Goal: Task Accomplishment & Management: Manage account settings

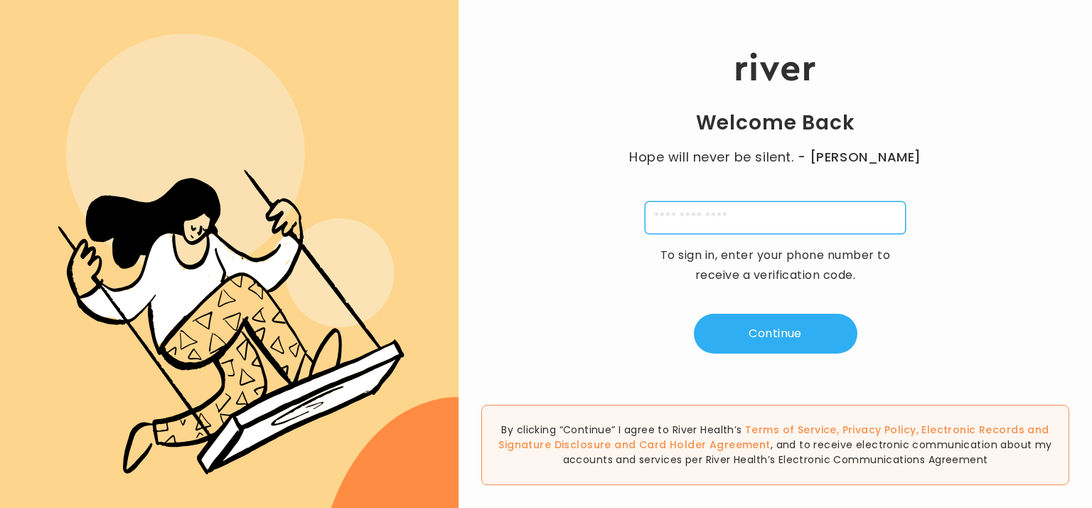
click at [740, 215] on input "tel" at bounding box center [775, 217] width 261 height 33
type input "**********"
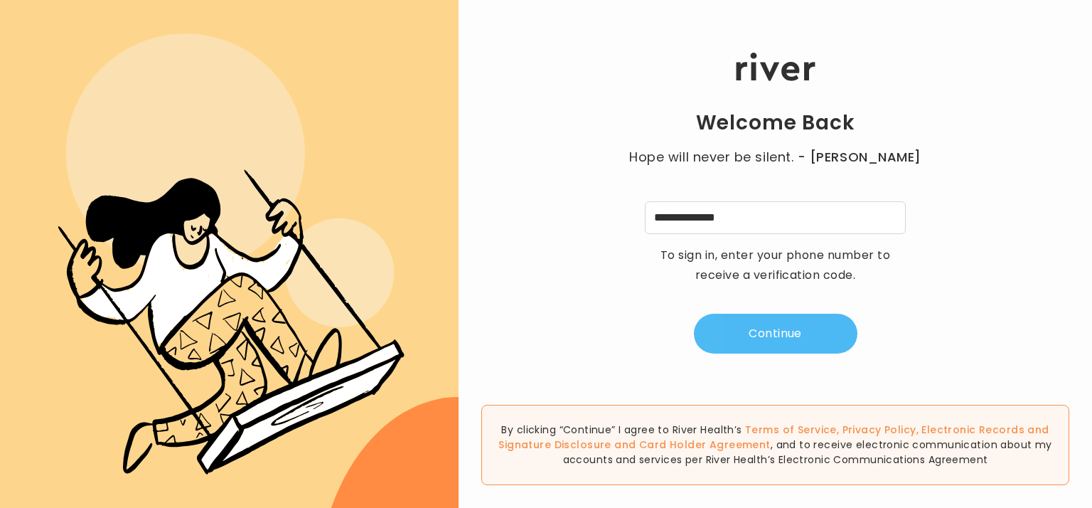
click at [785, 331] on button "Continue" at bounding box center [776, 334] width 164 height 40
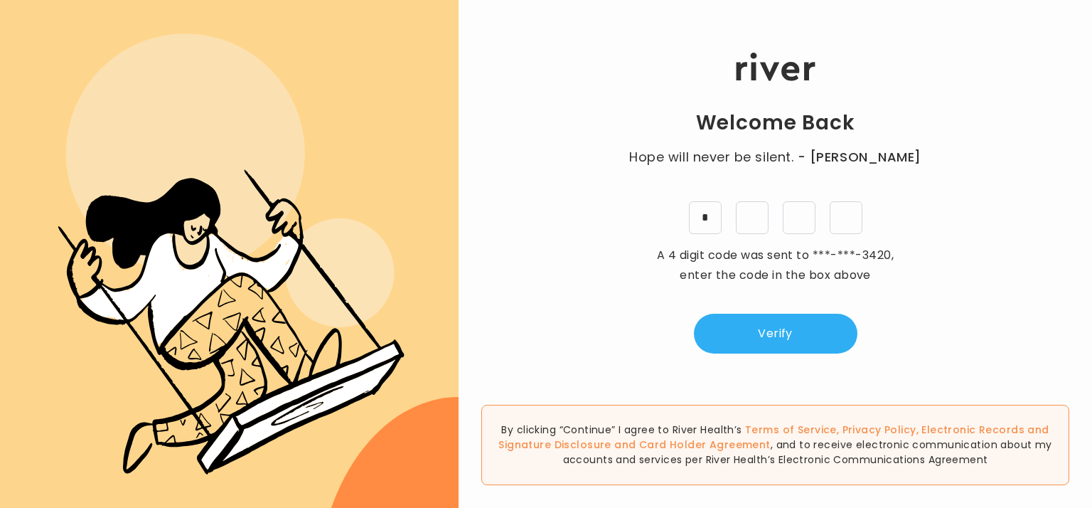
type input "*"
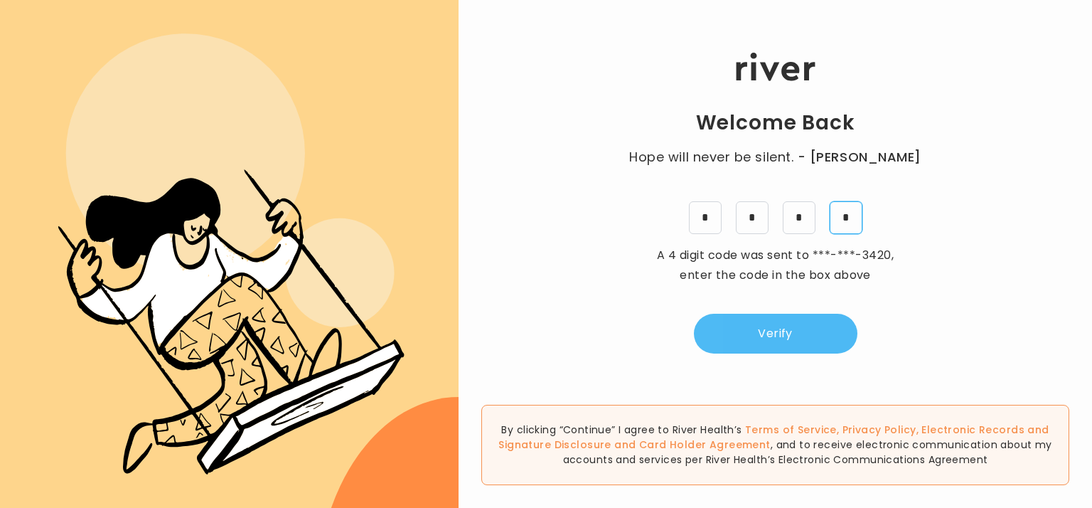
type input "*"
click at [781, 338] on button "Verify" at bounding box center [776, 334] width 164 height 40
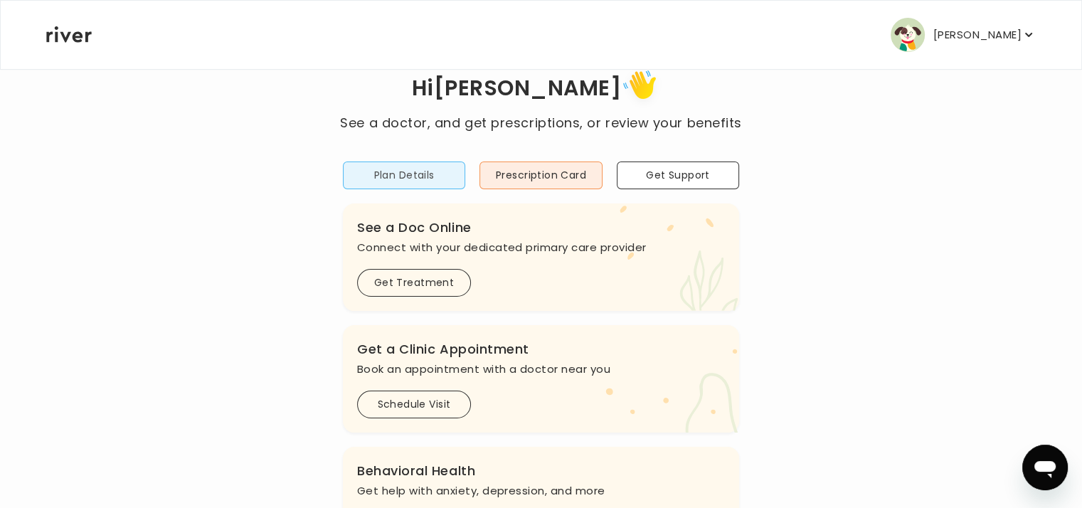
scroll to position [71, 0]
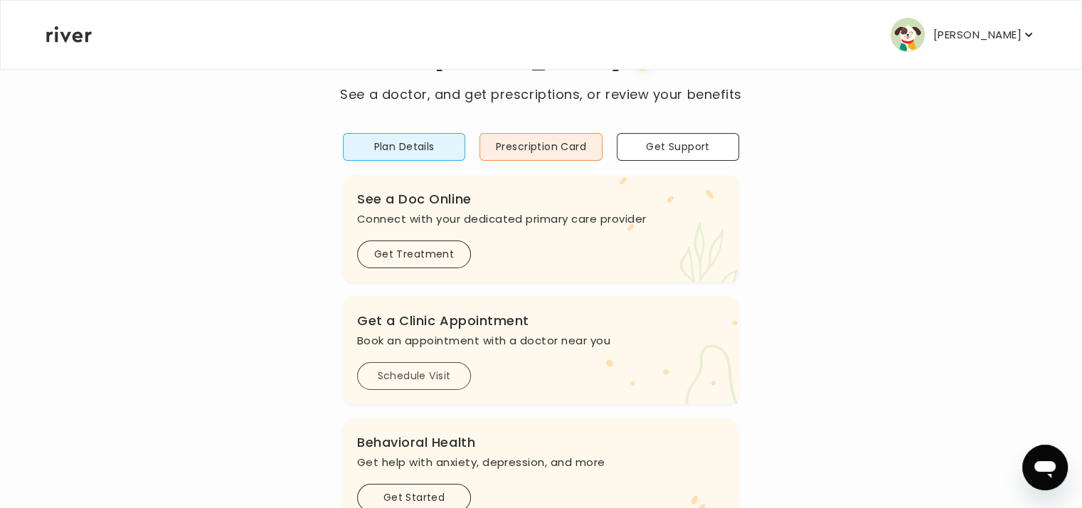
click at [411, 374] on button "Schedule Visit" at bounding box center [414, 376] width 114 height 28
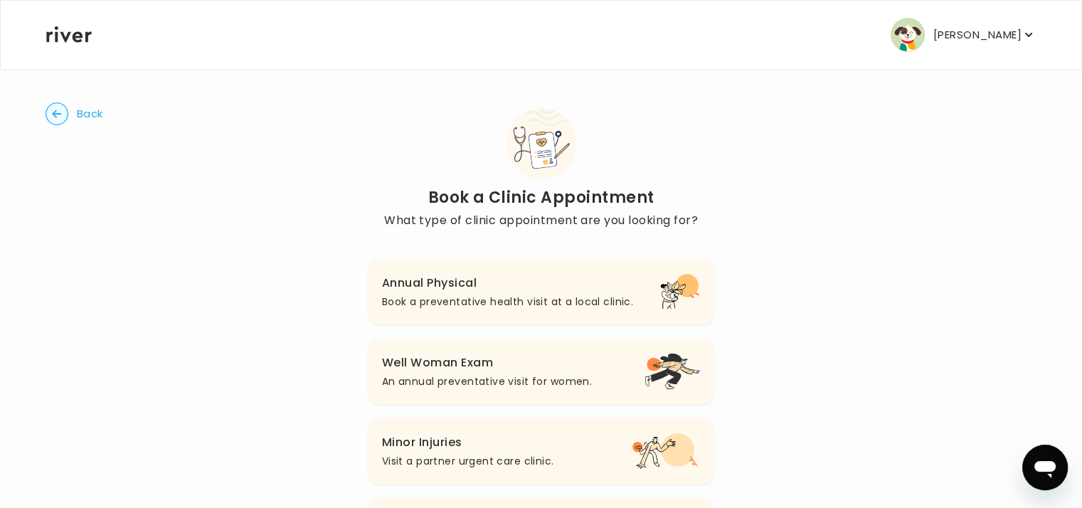
click at [1022, 41] on icon "button" at bounding box center [1028, 35] width 14 height 14
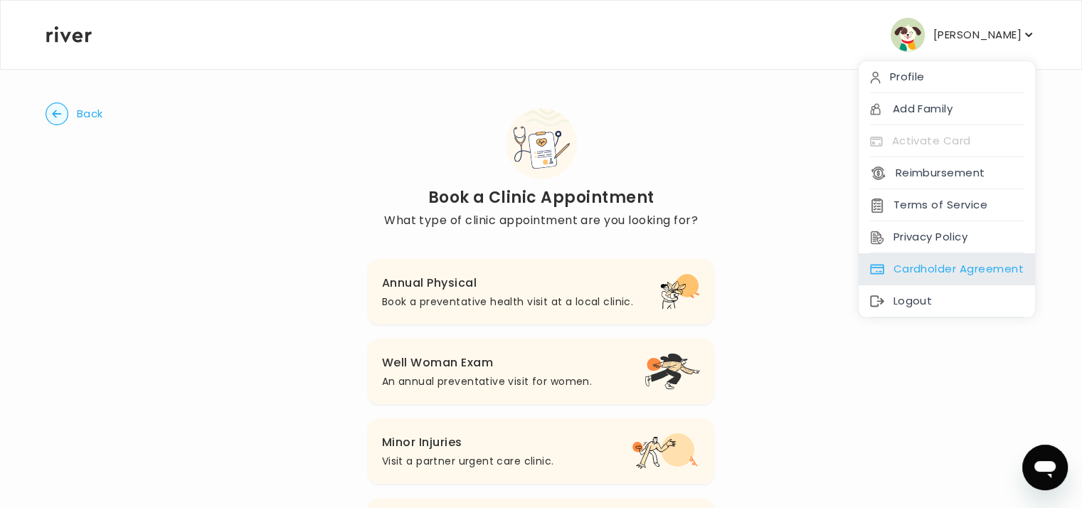
click at [941, 265] on div "Cardholder Agreement" at bounding box center [946, 269] width 176 height 32
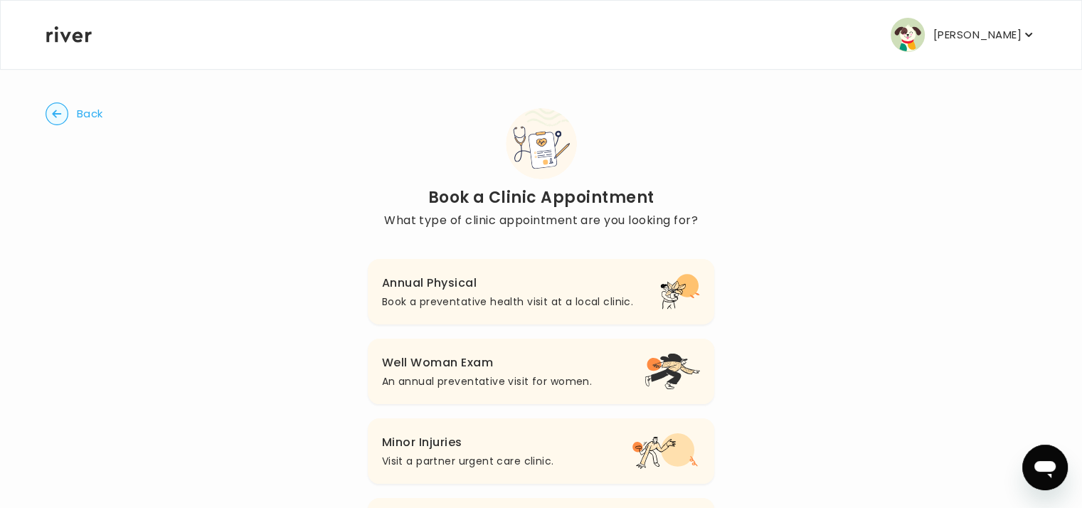
click at [60, 112] on circle "button" at bounding box center [57, 114] width 22 height 22
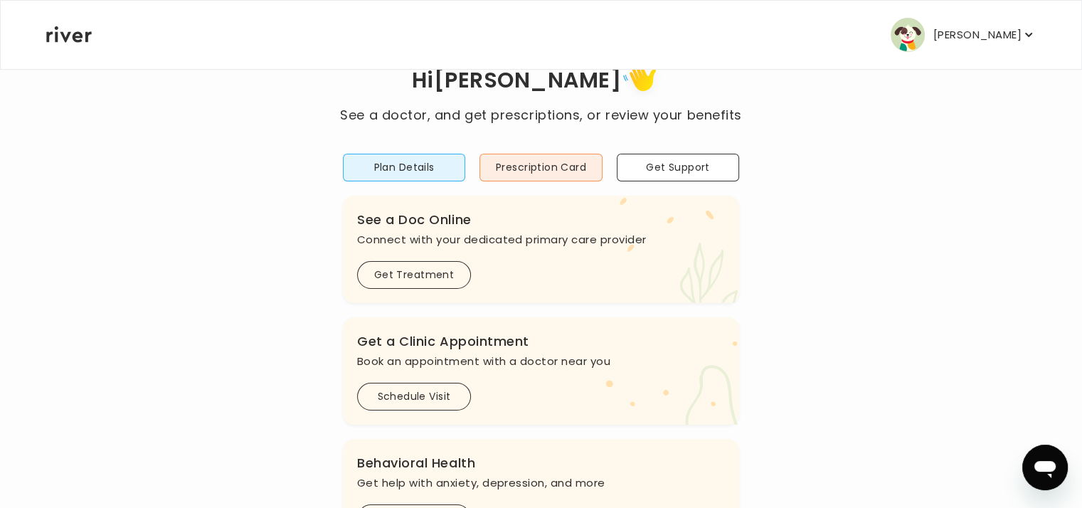
scroll to position [71, 0]
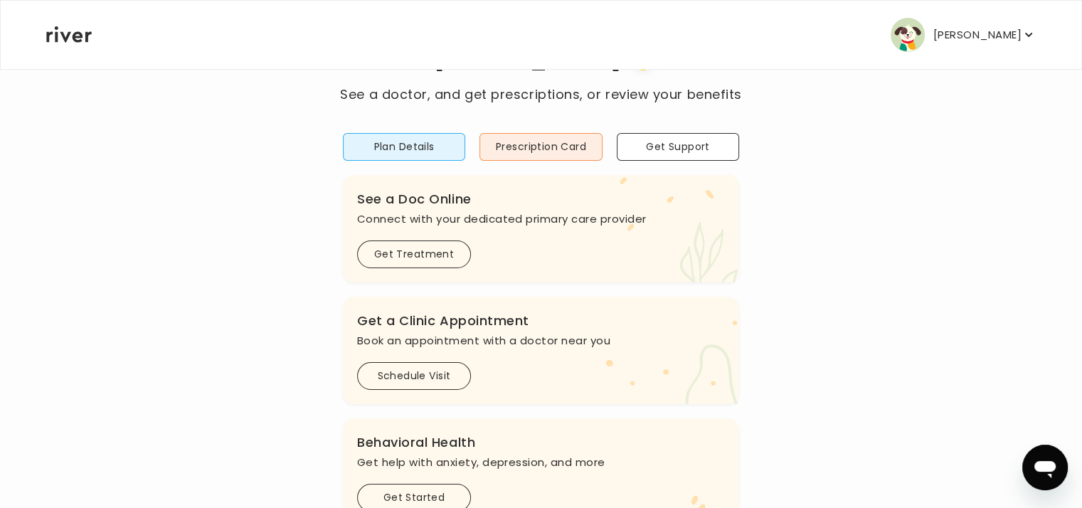
click at [907, 38] on img "button" at bounding box center [907, 35] width 34 height 34
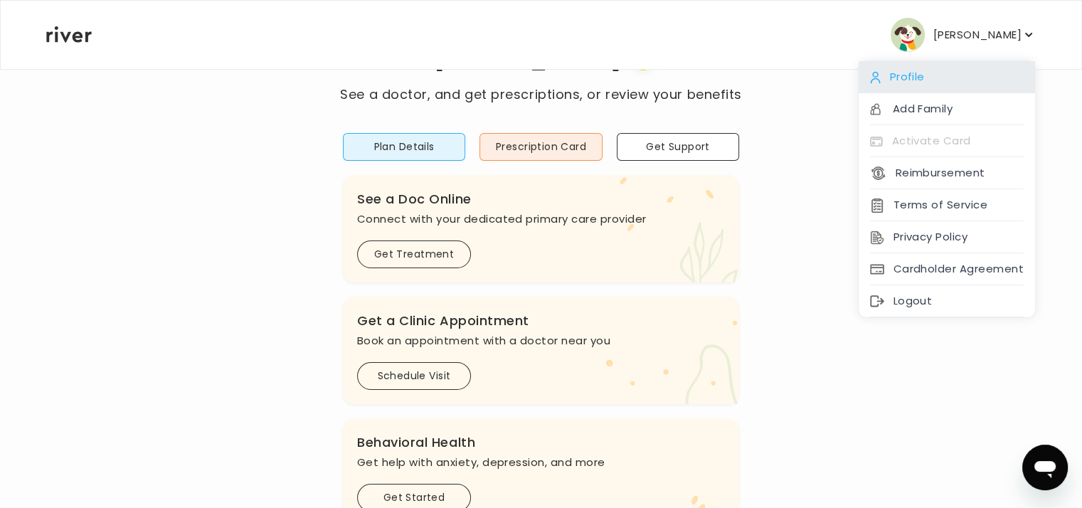
click at [910, 78] on div "Profile" at bounding box center [946, 77] width 176 height 32
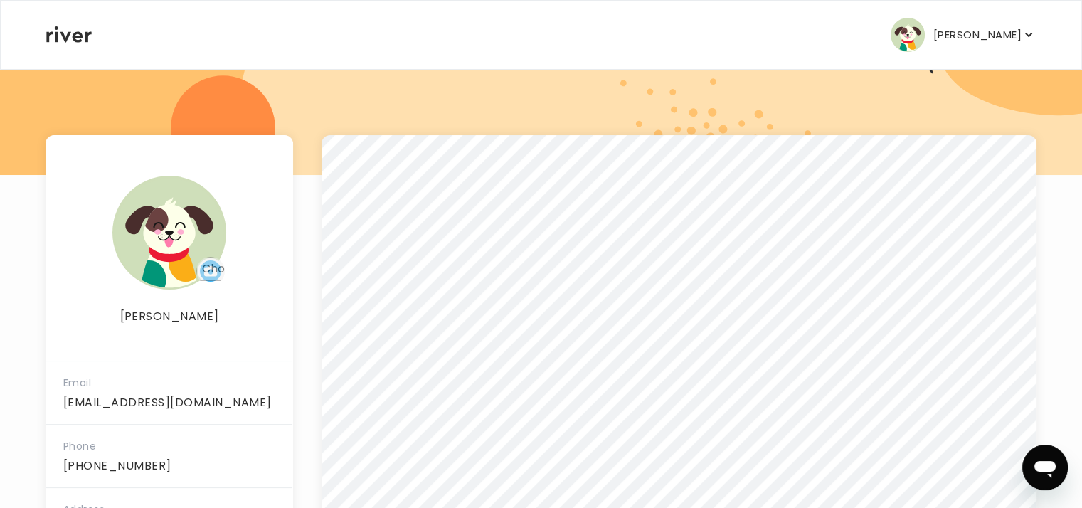
scroll to position [307, 0]
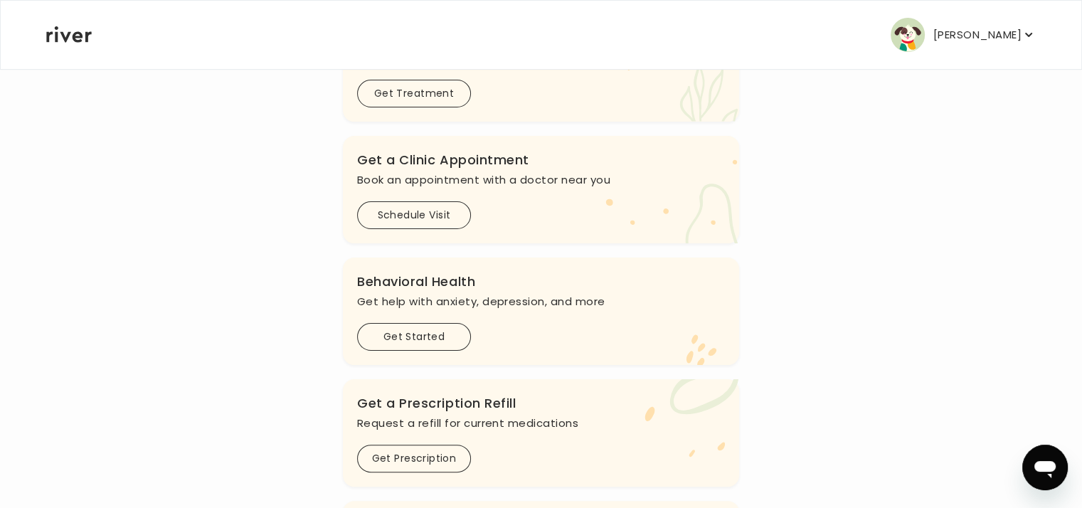
scroll to position [71, 0]
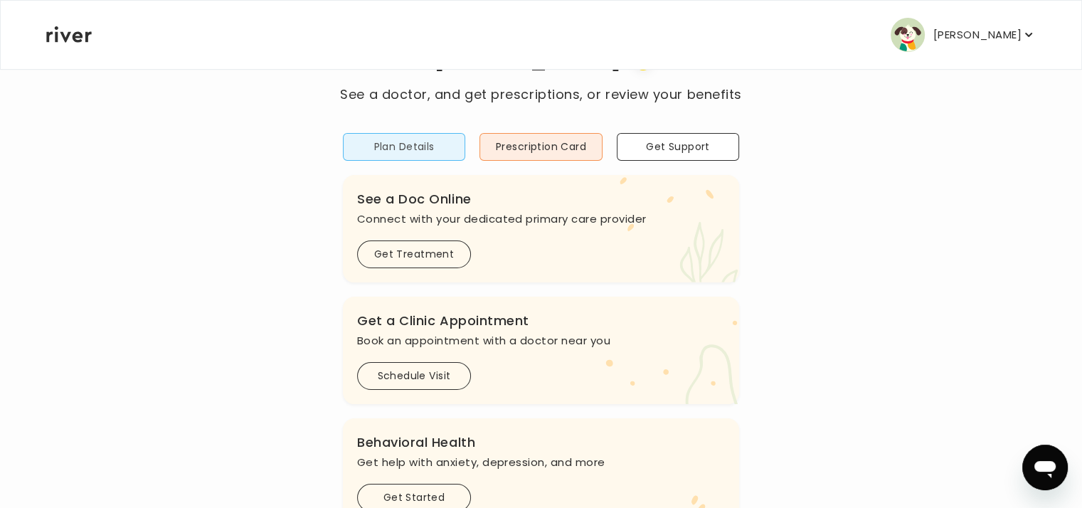
click at [412, 146] on button "Plan Details" at bounding box center [404, 147] width 122 height 28
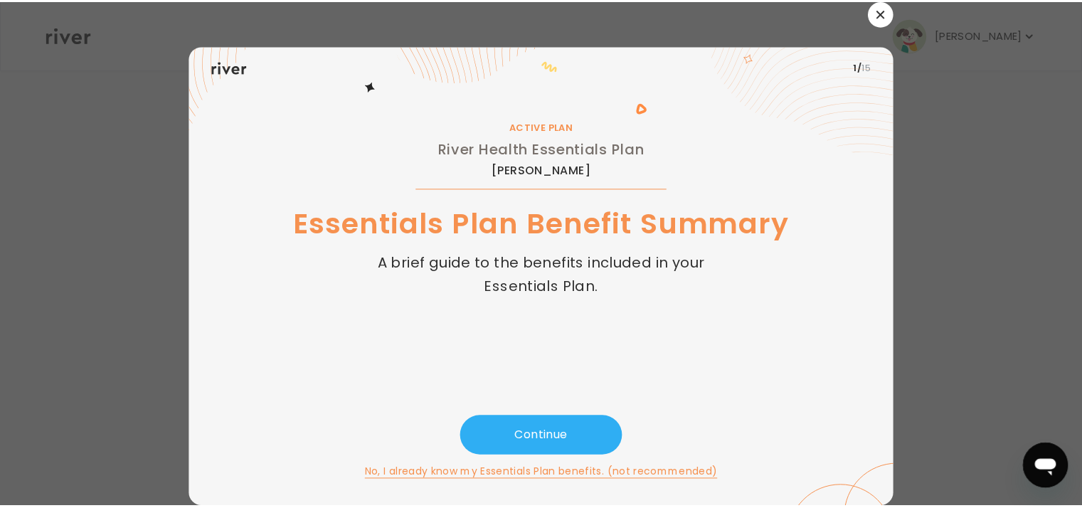
scroll to position [0, 0]
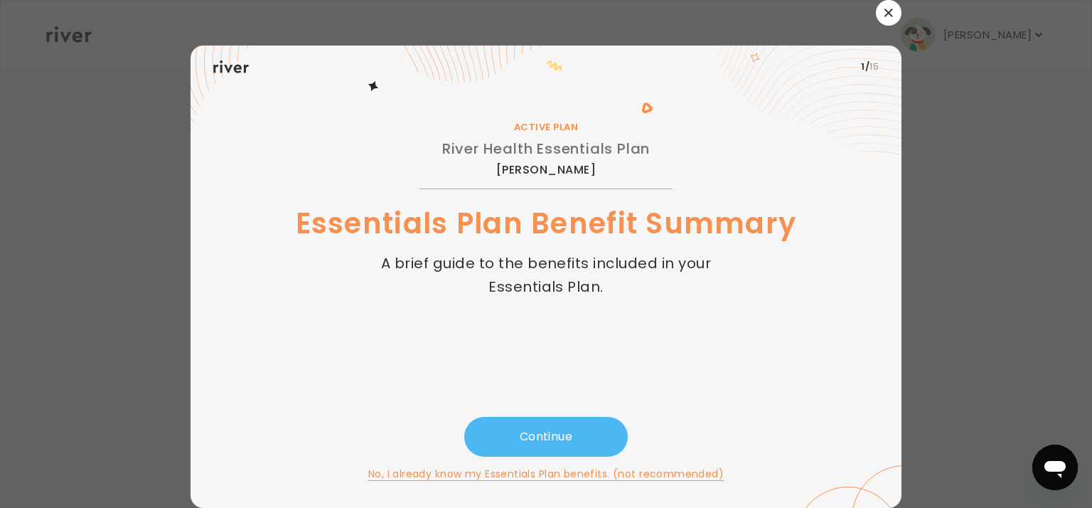
click at [557, 431] on button "Continue" at bounding box center [546, 437] width 164 height 40
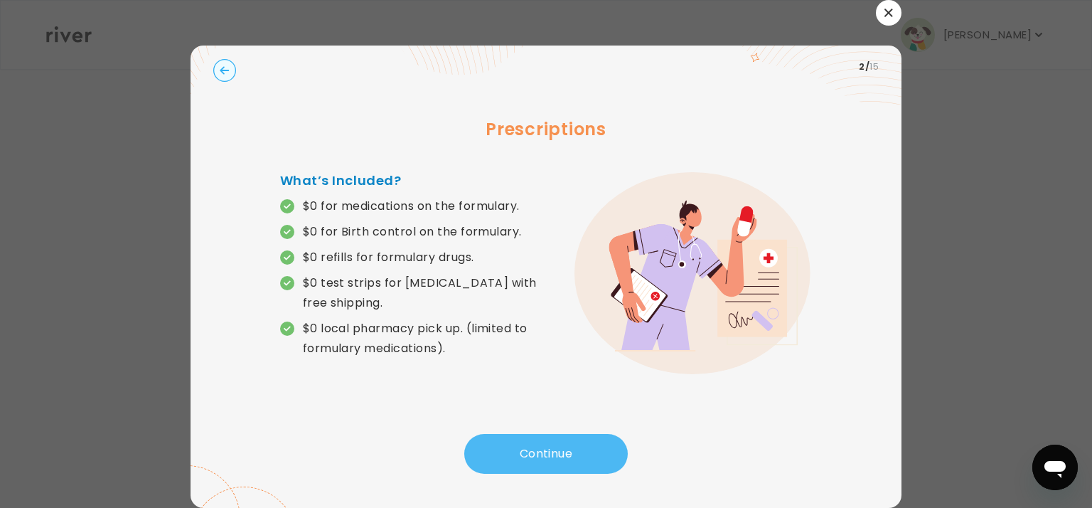
click at [566, 450] on button "Continue" at bounding box center [546, 454] width 164 height 40
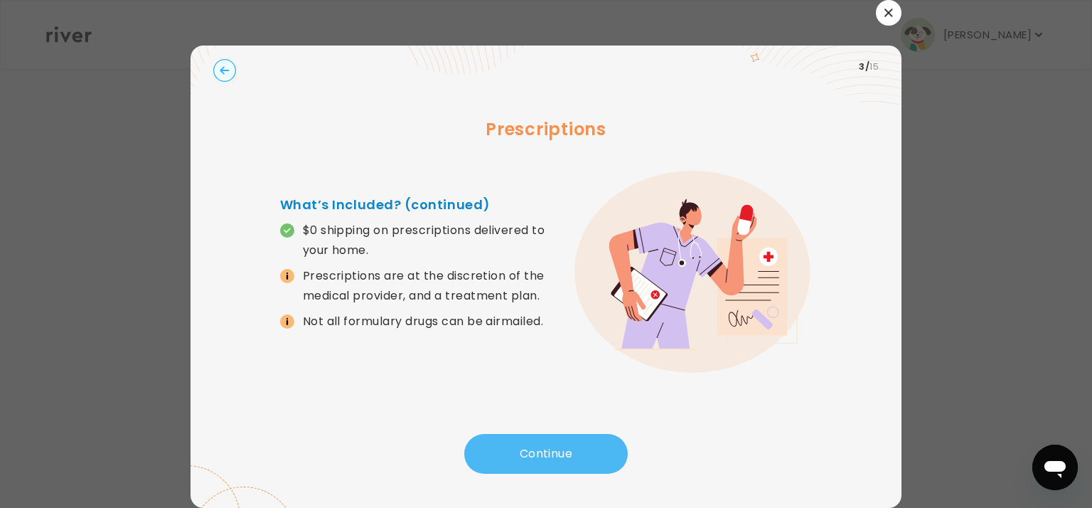
click at [557, 450] on button "Continue" at bounding box center [546, 454] width 164 height 40
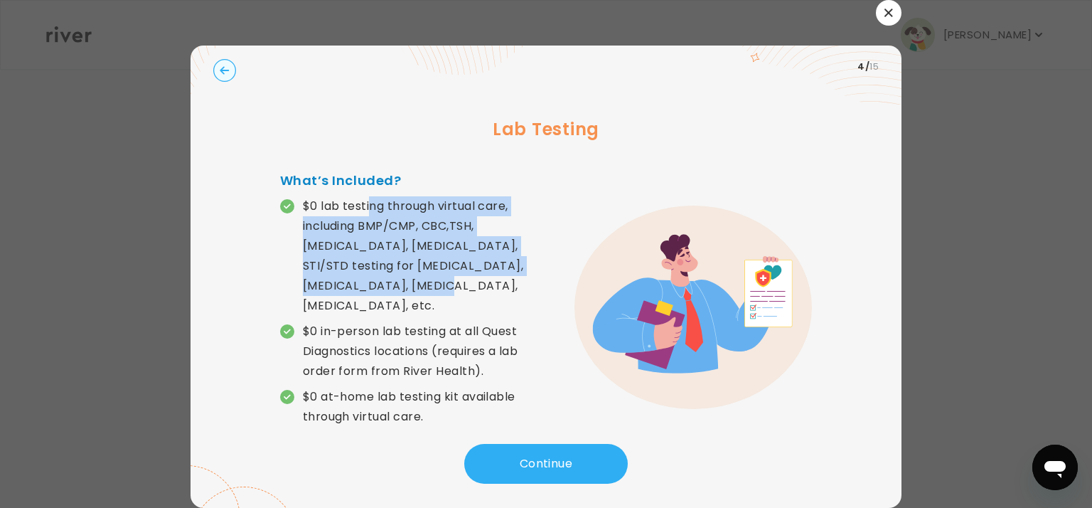
drag, startPoint x: 363, startPoint y: 210, endPoint x: 372, endPoint y: 277, distance: 67.4
click at [372, 277] on p "$0 lab testing through virtual care, including BMP/CMP, CBC,TSH, [MEDICAL_DATA]…" at bounding box center [424, 255] width 243 height 119
drag, startPoint x: 372, startPoint y: 277, endPoint x: 328, endPoint y: 274, distance: 44.2
click at [328, 274] on p "$0 lab testing through virtual care, including BMP/CMP, CBC,TSH, [MEDICAL_DATA]…" at bounding box center [424, 255] width 243 height 119
click at [538, 459] on button "Continue" at bounding box center [546, 464] width 164 height 40
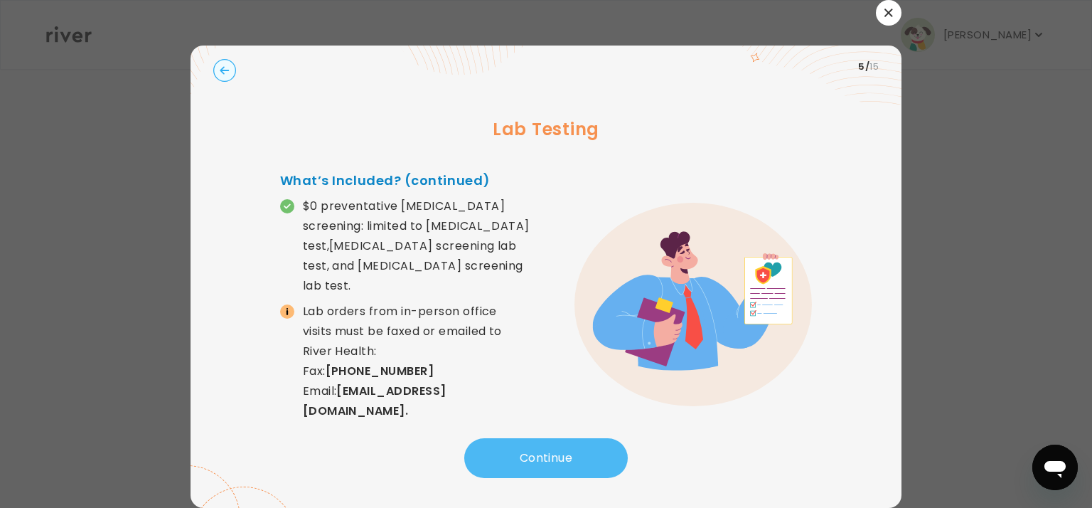
click at [538, 452] on button "Continue" at bounding box center [546, 458] width 164 height 40
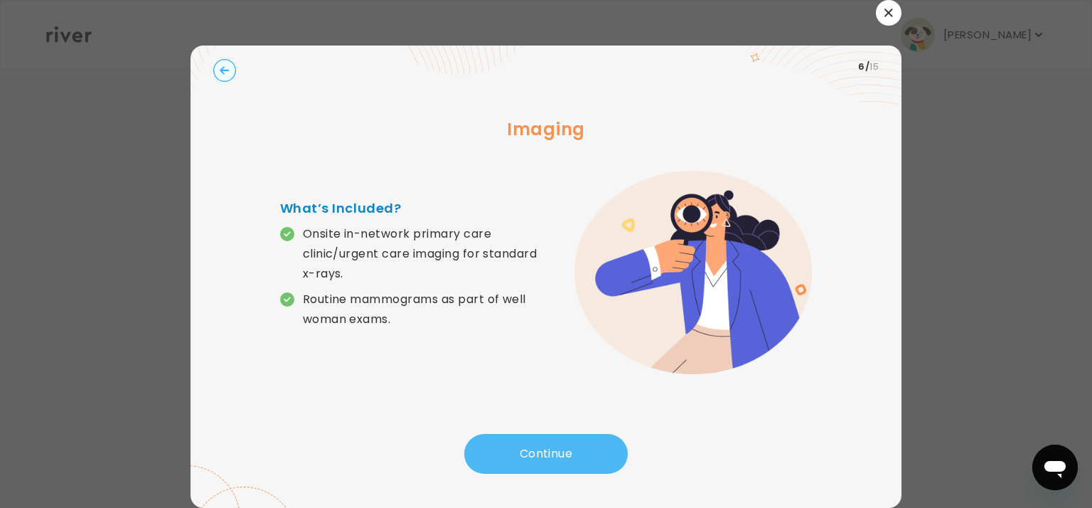
click at [544, 450] on button "Continue" at bounding box center [546, 454] width 164 height 40
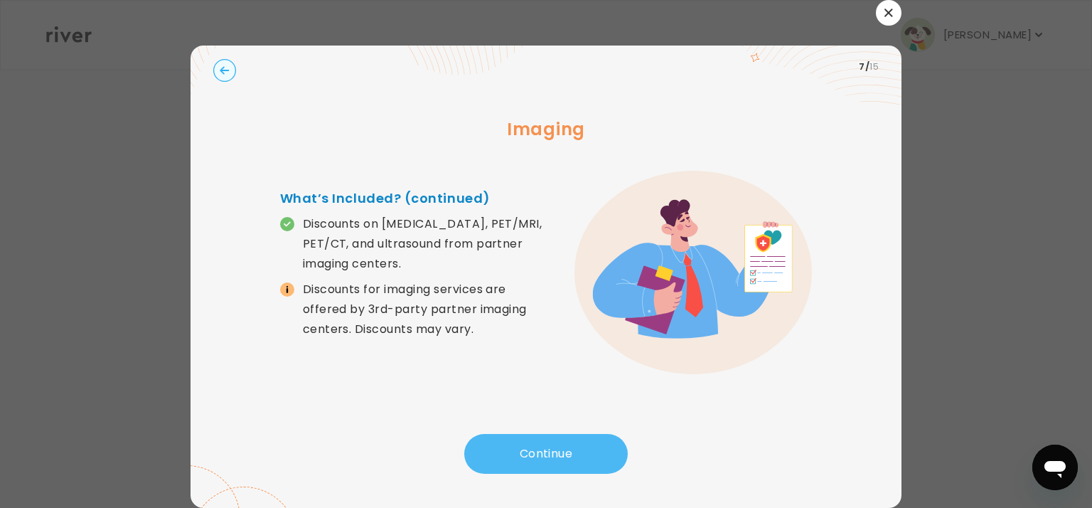
click at [544, 450] on button "Continue" at bounding box center [546, 454] width 164 height 40
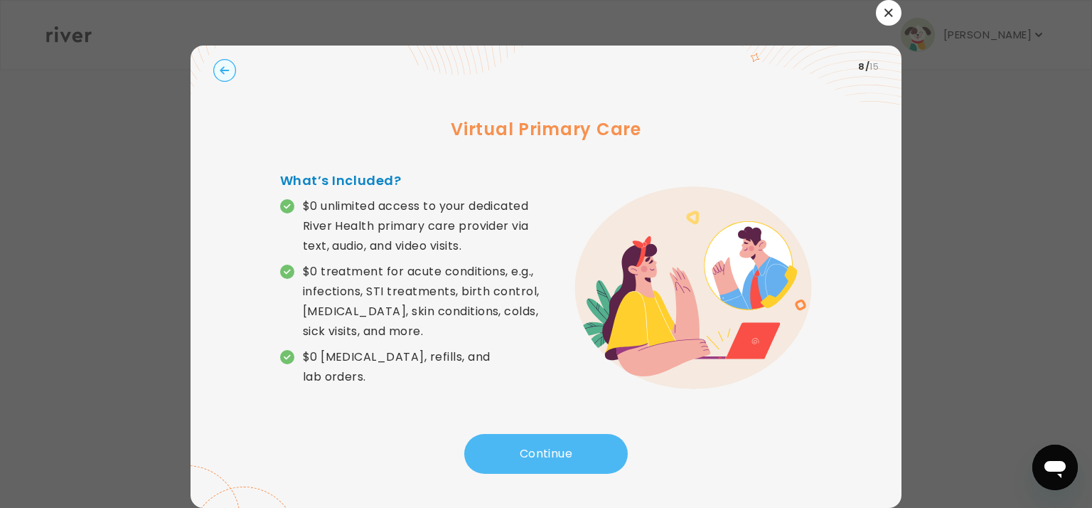
click at [544, 450] on button "Continue" at bounding box center [546, 454] width 164 height 40
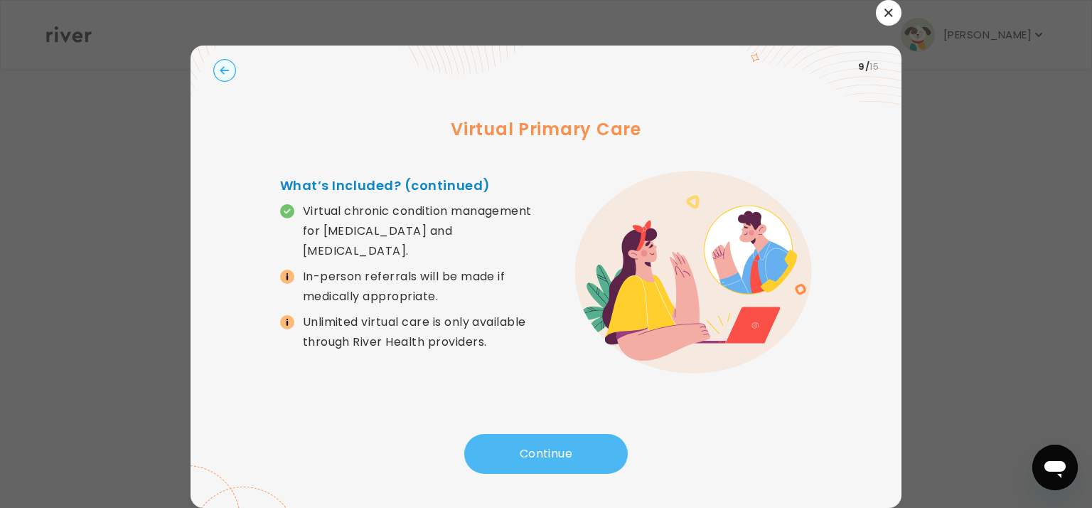
click at [555, 457] on button "Continue" at bounding box center [546, 454] width 164 height 40
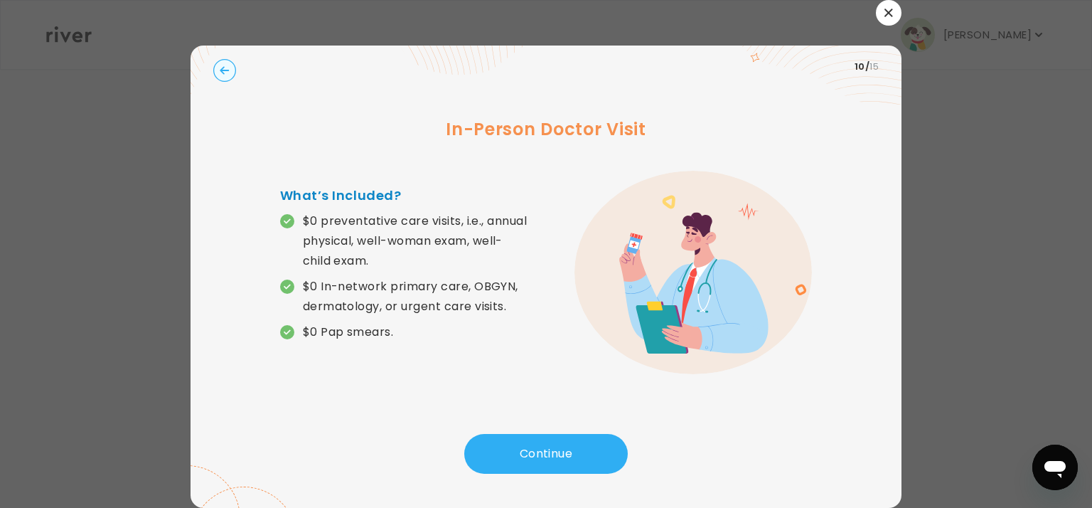
click at [331, 305] on p "$0 In-network primary care, OBGYN, dermatology, or urgent care visits." at bounding box center [424, 297] width 243 height 40
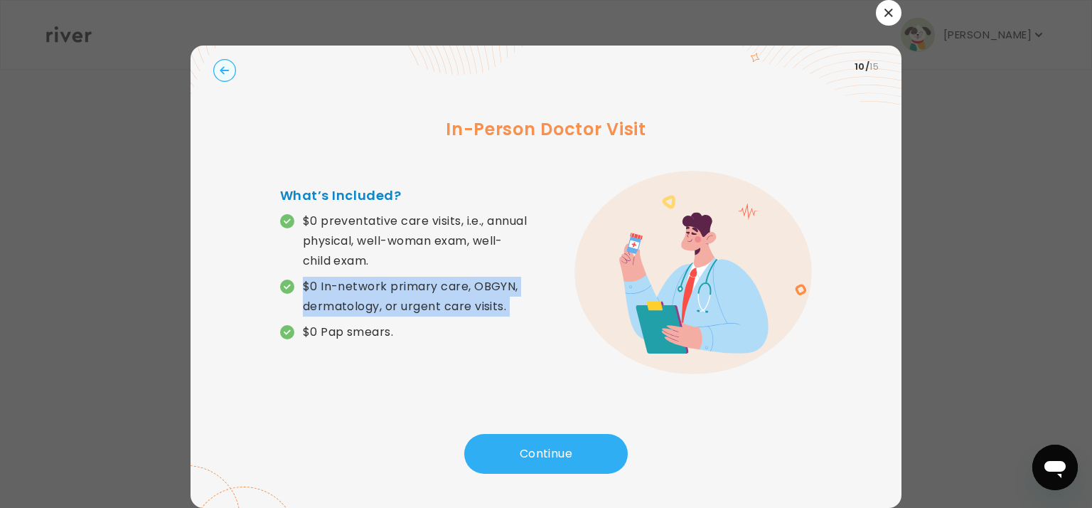
click at [331, 305] on p "$0 In-network primary care, OBGYN, dermatology, or urgent care visits." at bounding box center [424, 297] width 243 height 40
click at [554, 448] on button "Continue" at bounding box center [546, 454] width 164 height 40
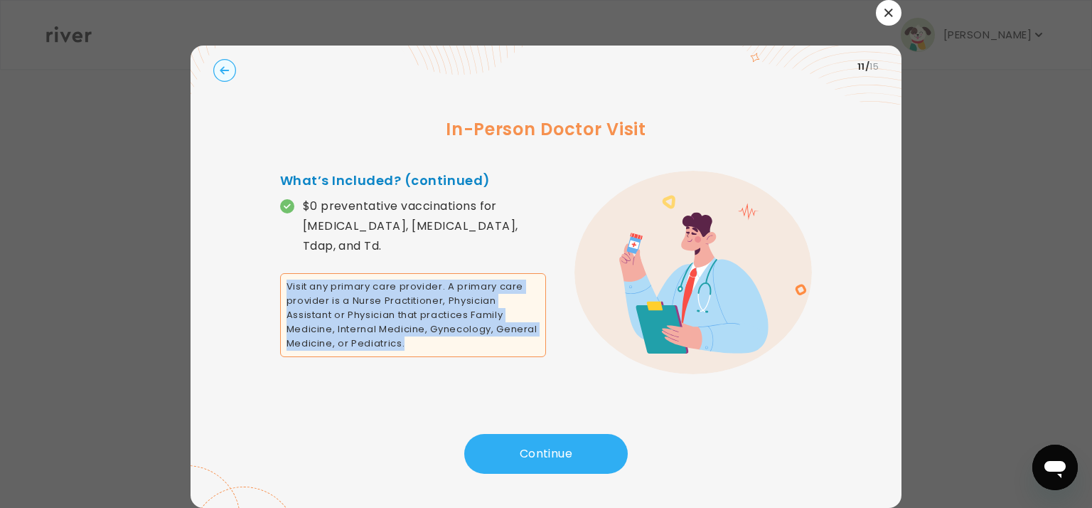
click at [452, 406] on div "In-Person Doctor Visit What’s Included? (continued) $0 preventative vaccination…" at bounding box center [546, 261] width 666 height 346
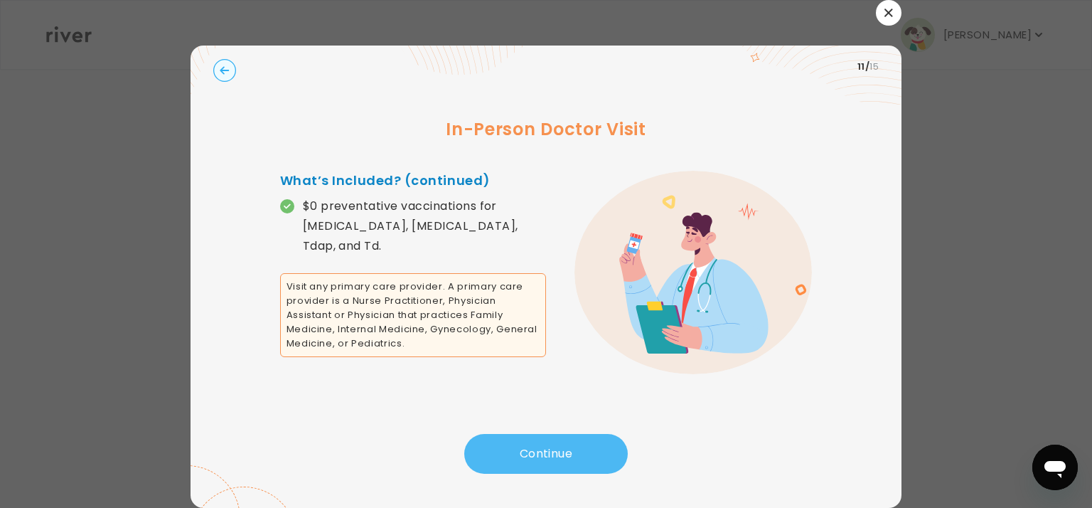
click at [555, 454] on button "Continue" at bounding box center [546, 454] width 164 height 40
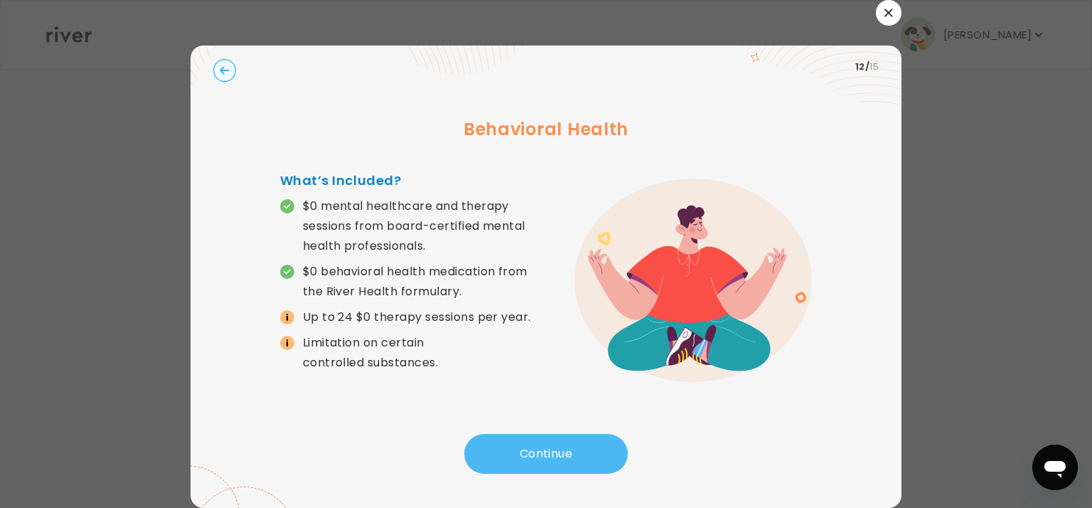
click at [546, 451] on button "Continue" at bounding box center [546, 454] width 164 height 40
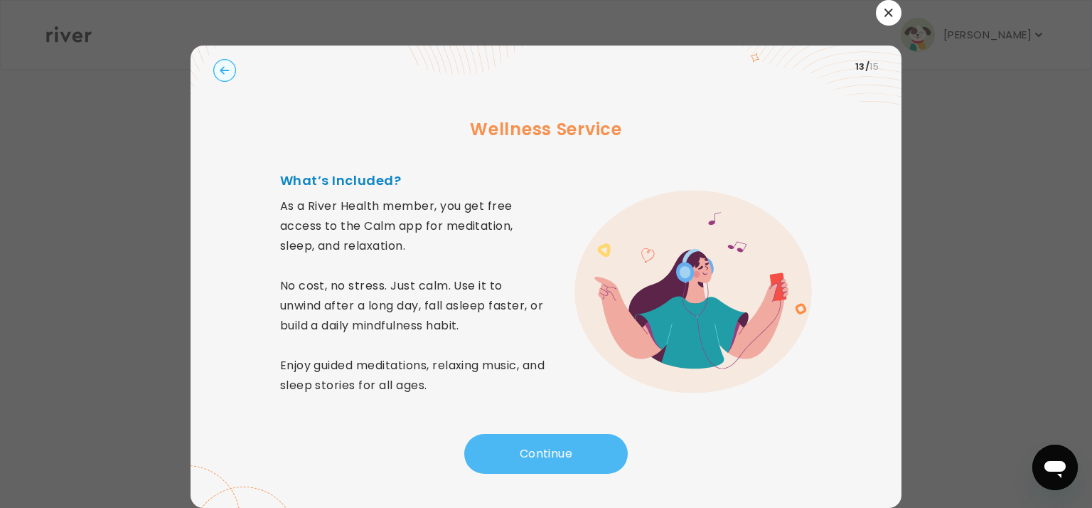
click at [550, 457] on button "Continue" at bounding box center [546, 454] width 164 height 40
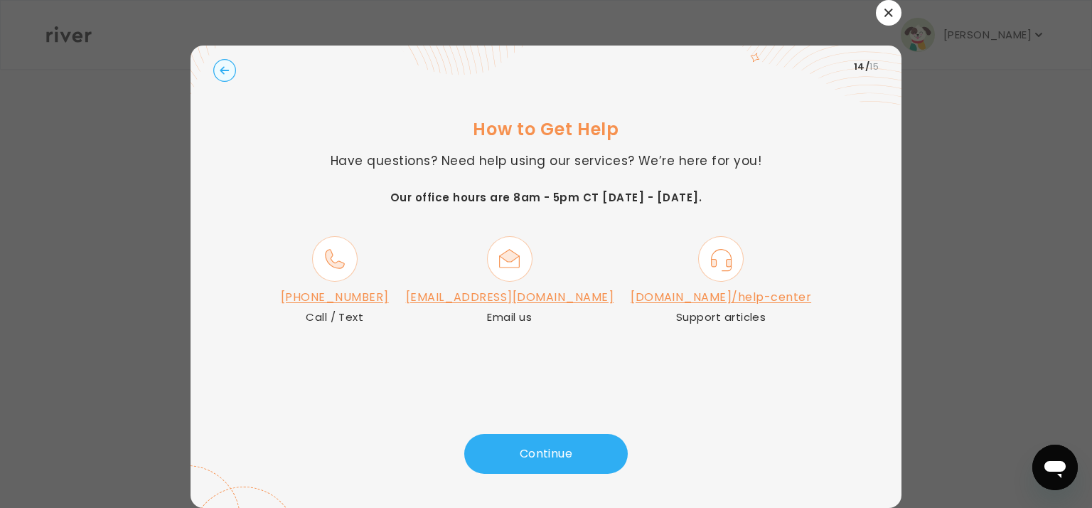
click at [700, 299] on link "[DOMAIN_NAME]/help-center" at bounding box center [721, 297] width 181 height 16
click at [886, 16] on button "button" at bounding box center [889, 13] width 26 height 26
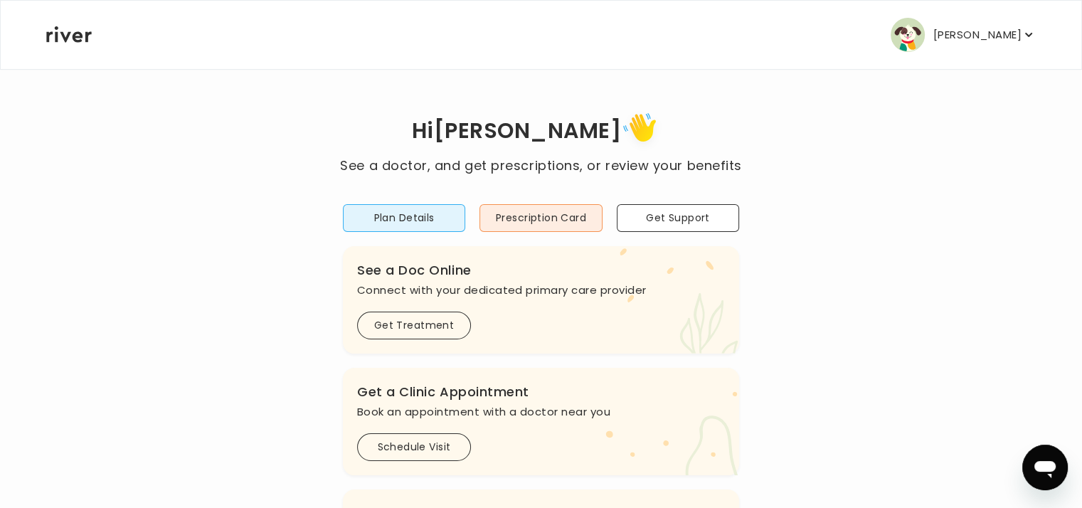
click at [1005, 38] on p "[PERSON_NAME]" at bounding box center [977, 35] width 88 height 20
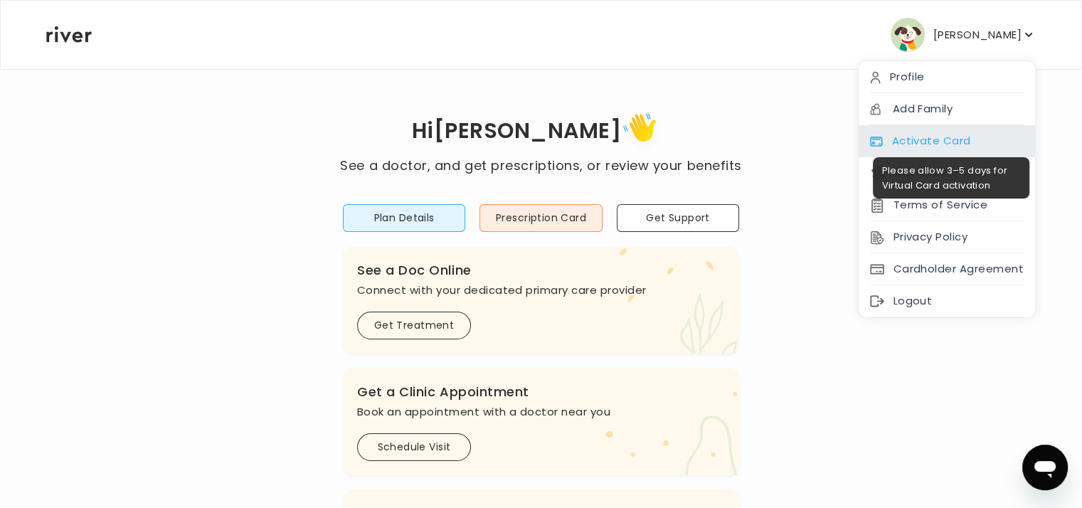
click at [926, 143] on div "Activate Card" at bounding box center [946, 141] width 176 height 32
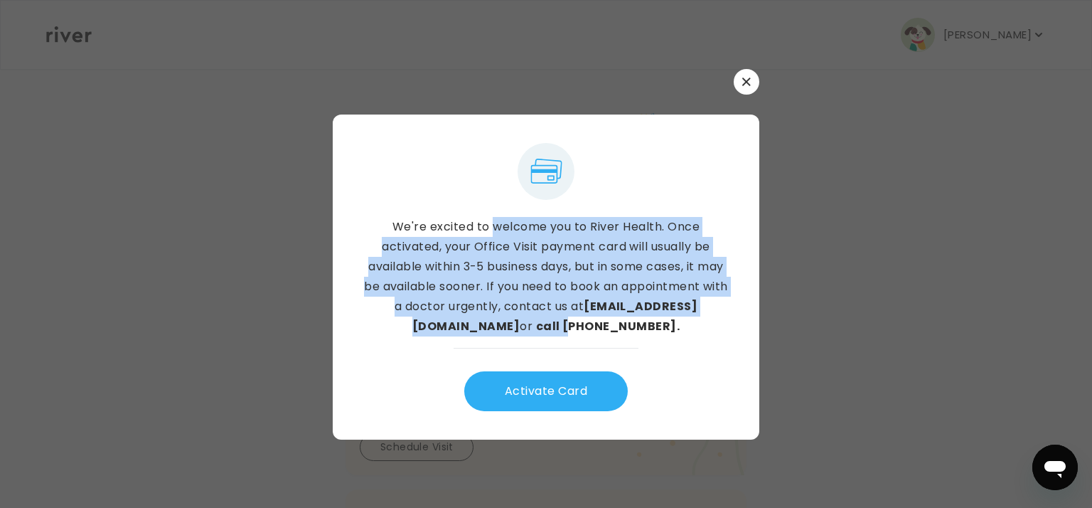
drag, startPoint x: 492, startPoint y: 224, endPoint x: 513, endPoint y: 316, distance: 94.7
click at [513, 316] on p "We're excited to welcome you to River Health. Once activated, your Office Visit…" at bounding box center [546, 276] width 370 height 119
drag, startPoint x: 513, startPoint y: 316, endPoint x: 644, endPoint y: 285, distance: 134.5
click at [644, 285] on p "We're excited to welcome you to River Health. Once activated, your Office Visit…" at bounding box center [546, 276] width 370 height 119
click at [567, 383] on button "Activate Card" at bounding box center [546, 391] width 164 height 40
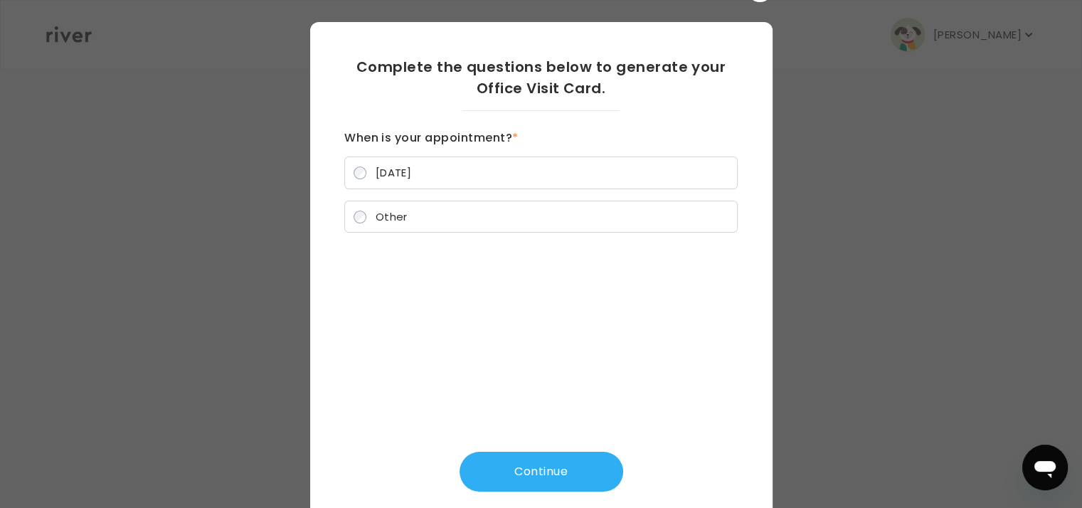
scroll to position [36, 0]
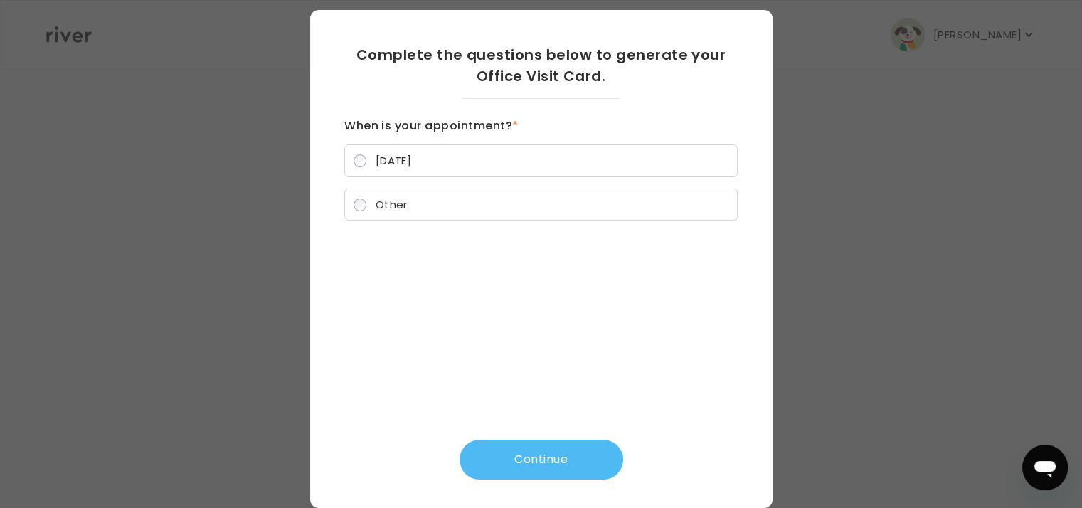
click at [546, 458] on button "Continue" at bounding box center [541, 459] width 164 height 40
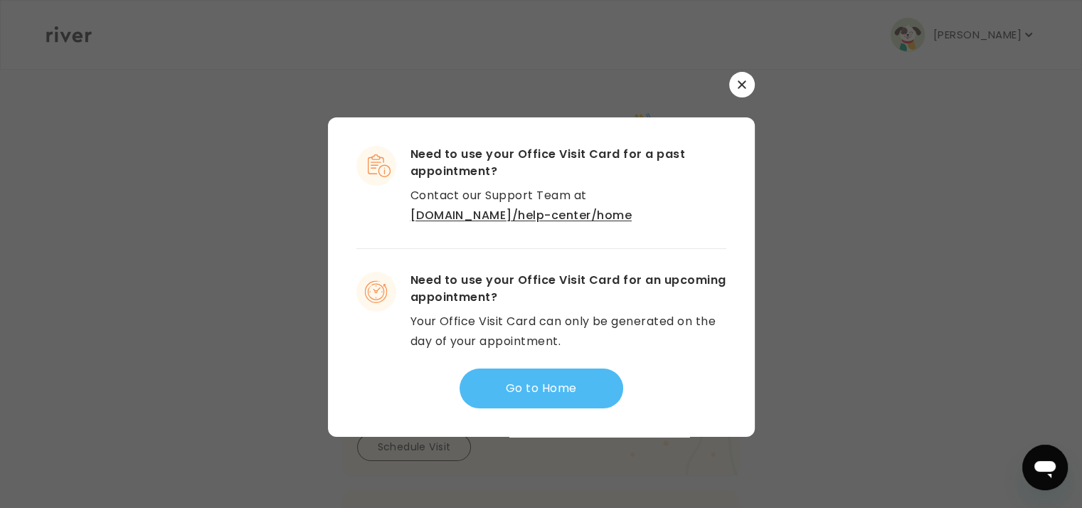
click at [568, 390] on button "Go to Home" at bounding box center [541, 388] width 164 height 40
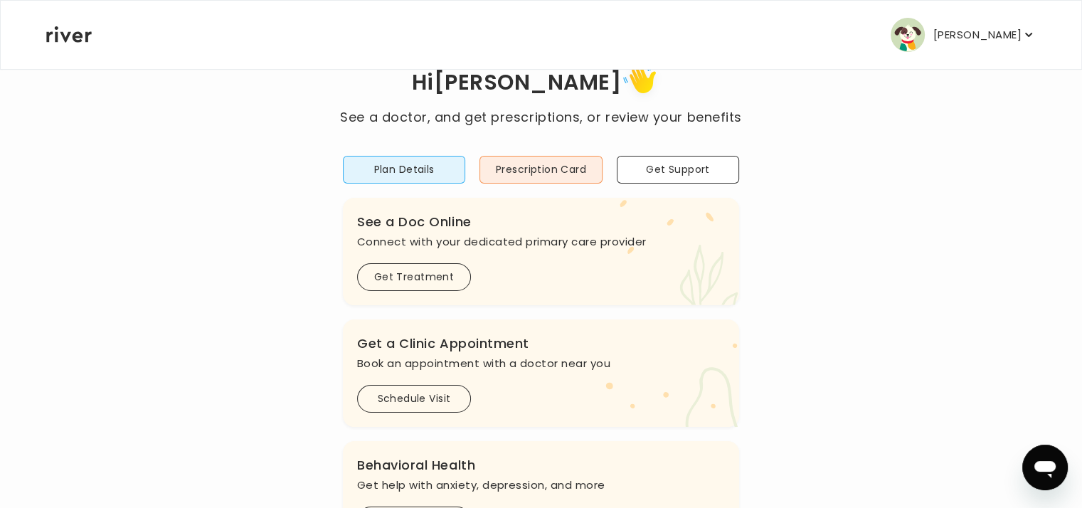
scroll to position [71, 0]
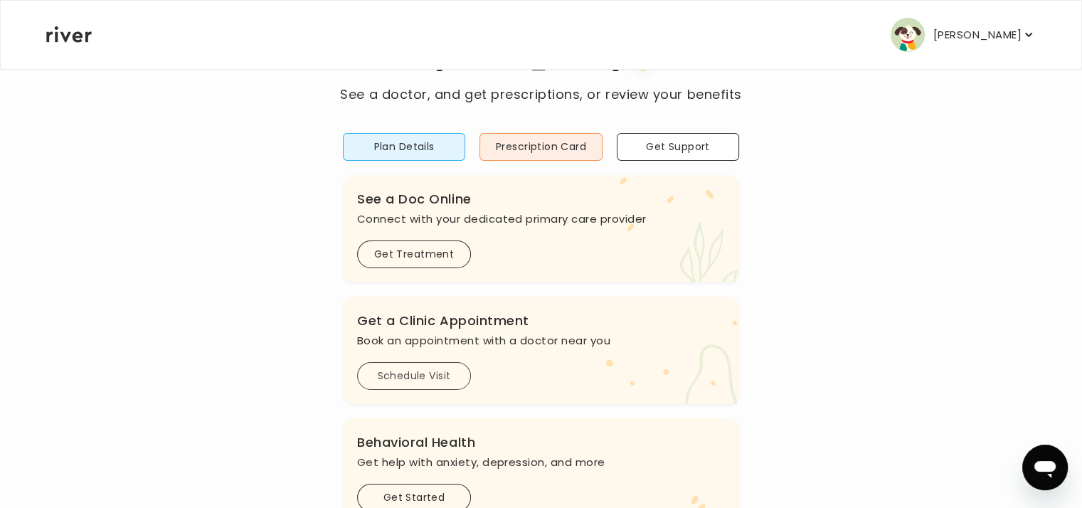
click at [412, 373] on button "Schedule Visit" at bounding box center [414, 376] width 114 height 28
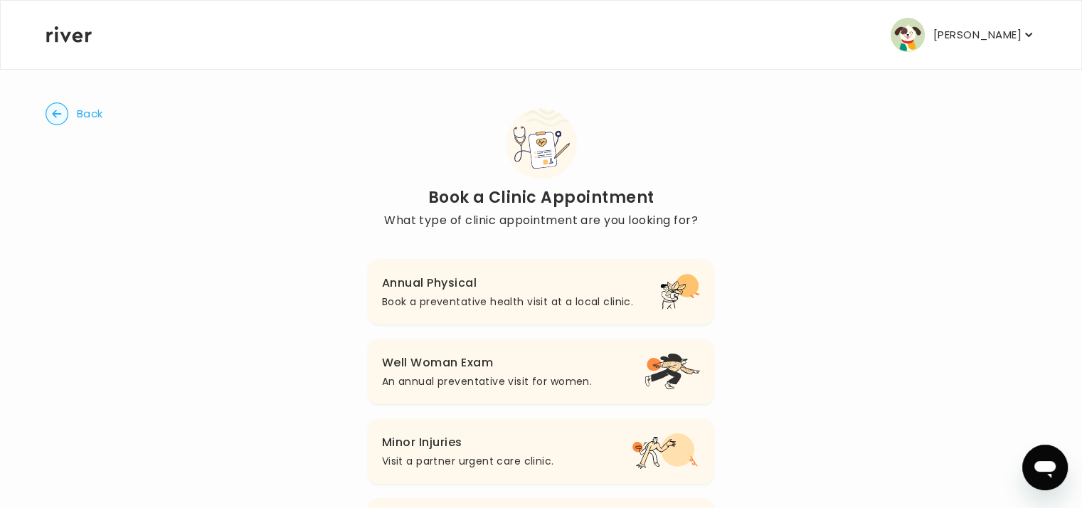
click at [56, 113] on icon "button" at bounding box center [56, 114] width 9 height 8
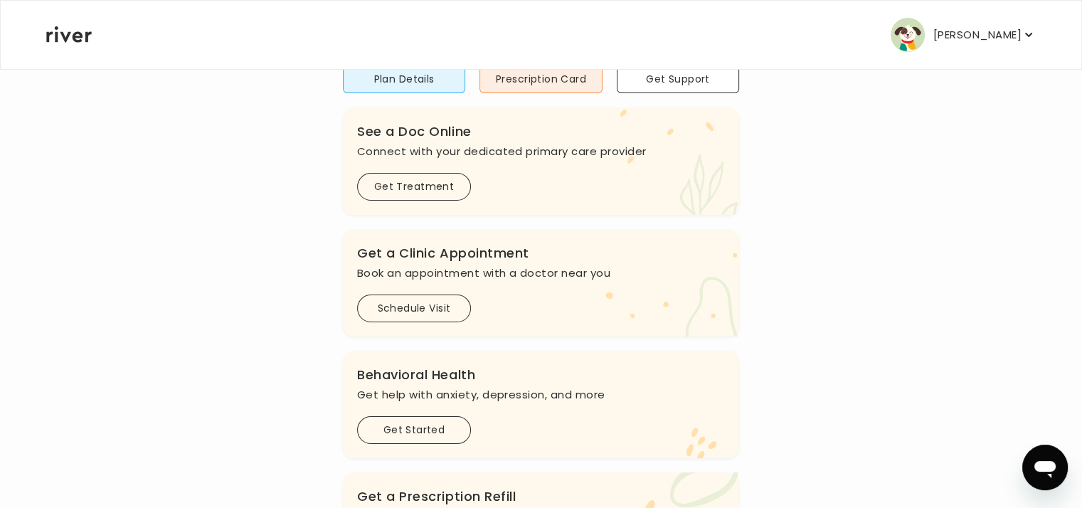
scroll to position [213, 0]
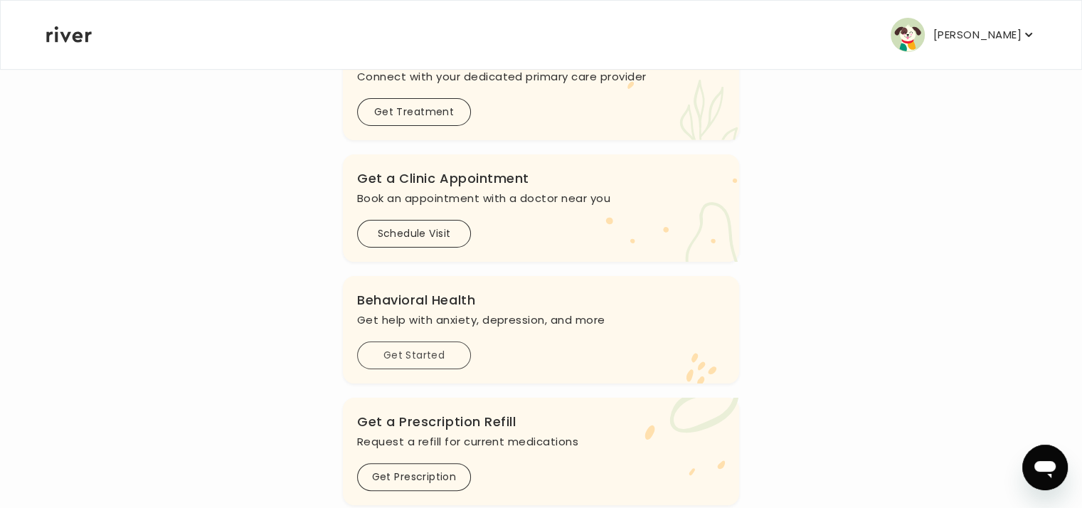
click at [444, 347] on button "Get Started" at bounding box center [414, 355] width 114 height 28
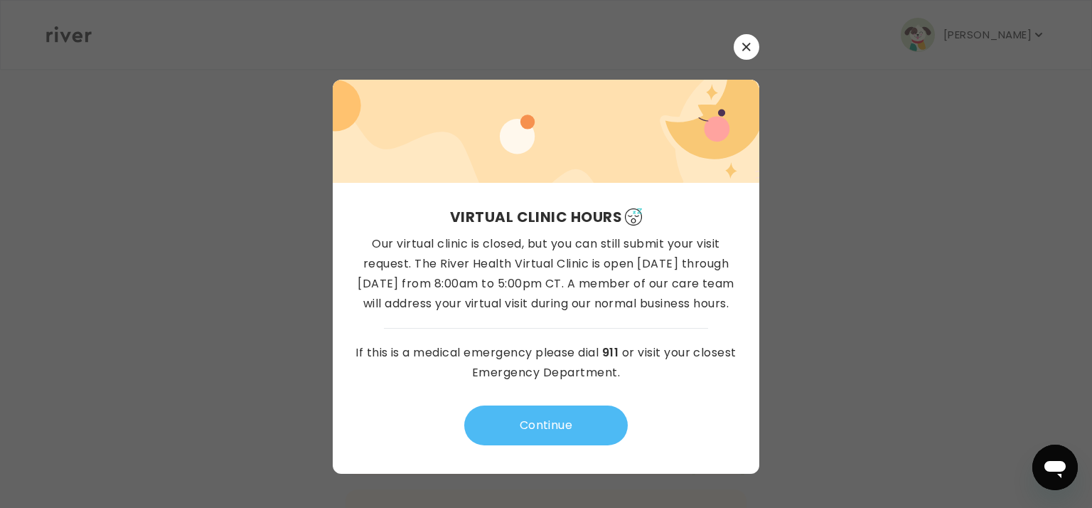
click at [560, 423] on button "Continue" at bounding box center [546, 425] width 164 height 40
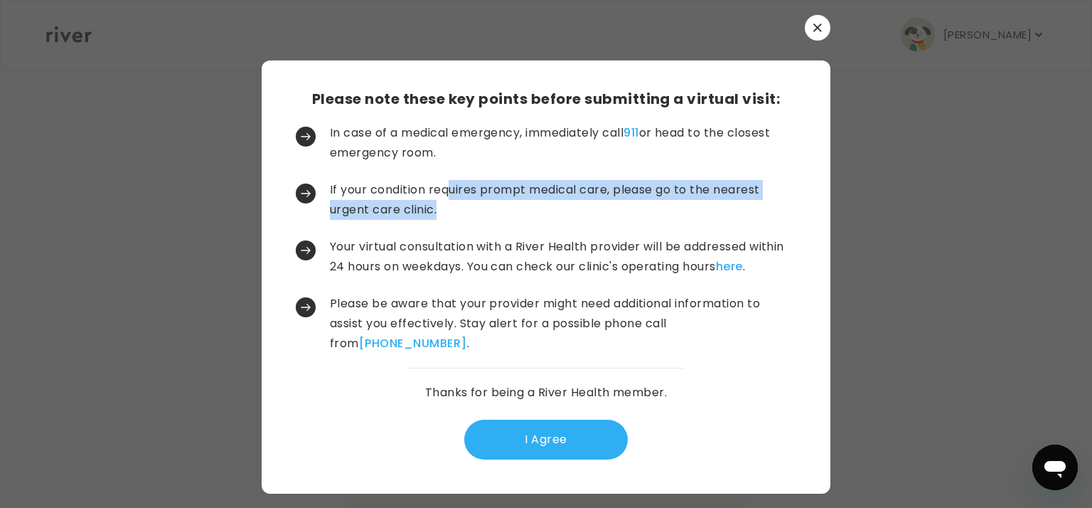
drag, startPoint x: 450, startPoint y: 186, endPoint x: 461, endPoint y: 212, distance: 27.7
click at [461, 212] on p "If your condition requires prompt medical care, please go to the nearest urgent…" at bounding box center [562, 200] width 464 height 40
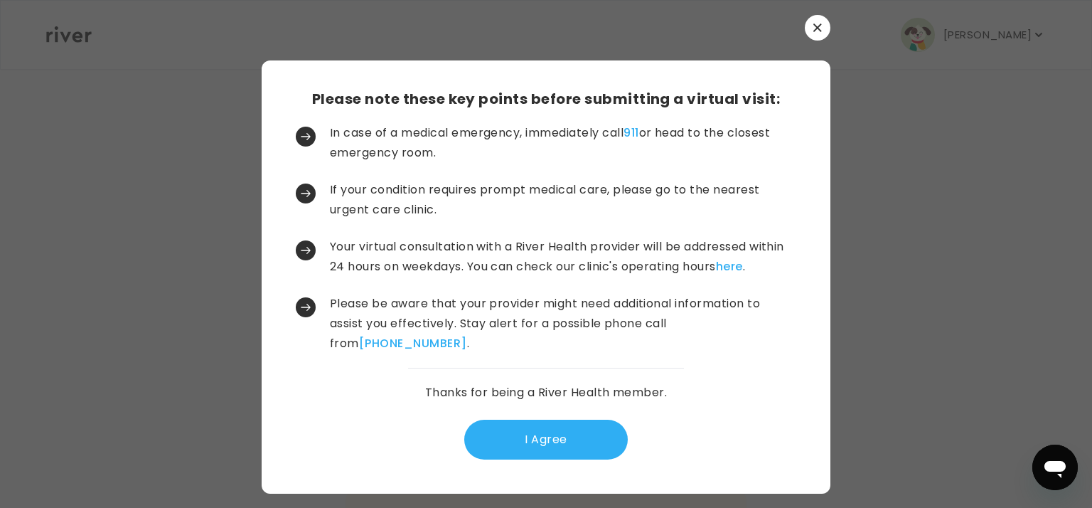
drag, startPoint x: 461, startPoint y: 212, endPoint x: 433, endPoint y: 247, distance: 44.5
click at [433, 247] on p "Your virtual consultation with a River Health provider will be addressed within…" at bounding box center [562, 257] width 464 height 40
click at [743, 263] on link "here" at bounding box center [729, 266] width 27 height 16
